Goal: Communication & Community: Answer question/provide support

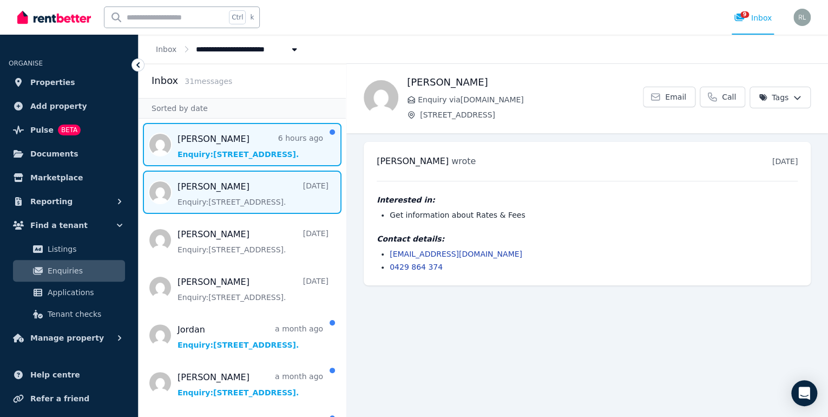
click at [226, 147] on span "Message list" at bounding box center [242, 144] width 207 height 43
